Goal: Information Seeking & Learning: Learn about a topic

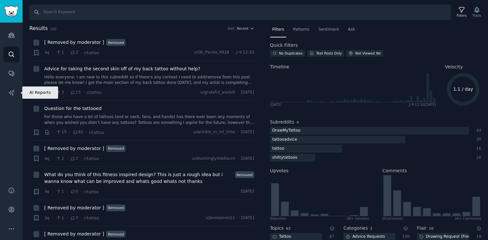
scroll to position [93, 0]
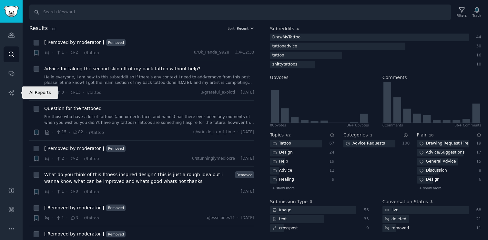
click at [8, 94] on link "AI Reports" at bounding box center [12, 93] width 16 height 16
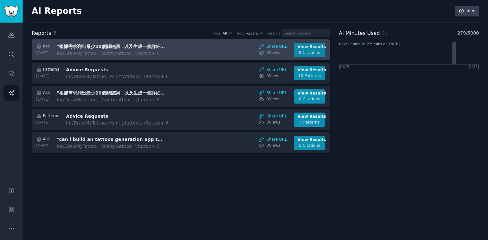
click at [314, 54] on div "9 Citations" at bounding box center [310, 53] width 24 height 6
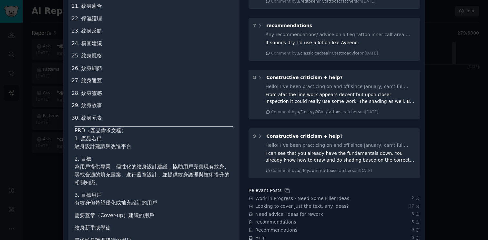
scroll to position [452, 0]
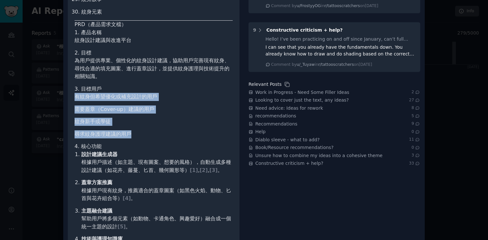
drag, startPoint x: 76, startPoint y: 99, endPoint x: 139, endPoint y: 136, distance: 73.0
click at [139, 136] on ul "有紋身但希望優化或補充設計的用戶 需要蓋章（Cover-up）建議的用戶 紋身新手或學徒 尋求紋身護理建議的用戶" at bounding box center [154, 115] width 158 height 45
copy ul "有紋身但希望優化或補充設計的用戶 需要蓋章（Cover-up）建議的用戶 紋身新手或學徒 尋求紋身護理建議的用戶"
